Goal: Participate in discussion: Participate in discussion

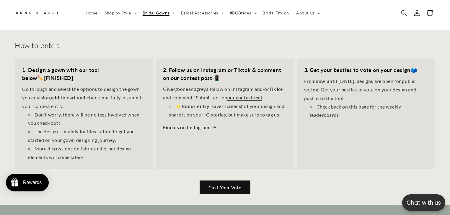
scroll to position [281, 0]
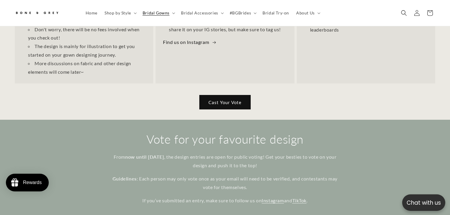
click at [215, 95] on link "Cast Your Vote" at bounding box center [225, 102] width 51 height 14
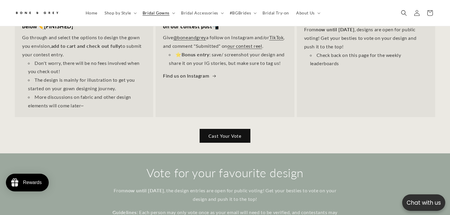
scroll to position [328, 0]
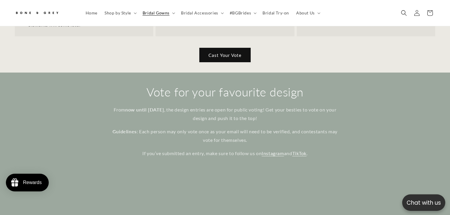
click at [227, 48] on link "Cast Your Vote" at bounding box center [225, 55] width 51 height 14
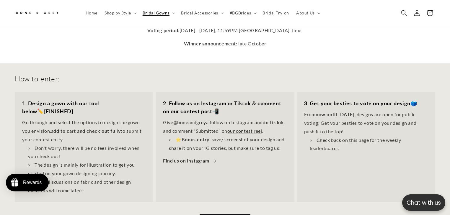
scroll to position [91, 0]
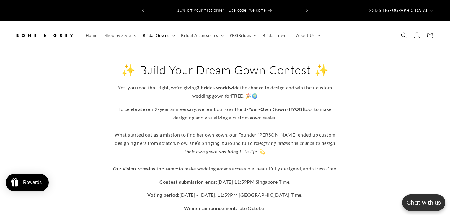
drag, startPoint x: 288, startPoint y: 99, endPoint x: 290, endPoint y: 105, distance: 5.8
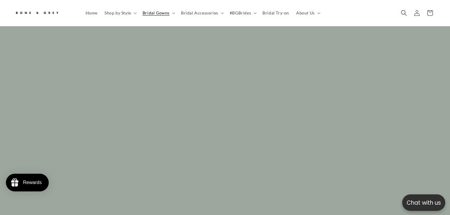
scroll to position [777, 0]
